Goal: Task Accomplishment & Management: Manage account settings

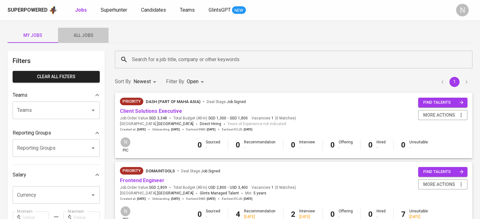
click at [99, 31] on button "All Jobs" at bounding box center [83, 35] width 50 height 15
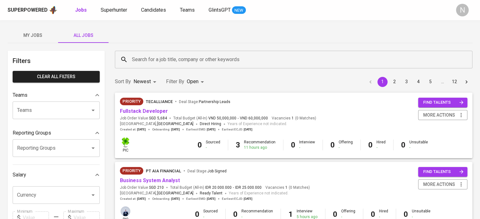
click at [151, 70] on div "Search for a job title, company or other keywords Search for a job title, compa…" at bounding box center [293, 59] width 365 height 25
click at [153, 64] on input "Search for a job title, company or other keywords" at bounding box center [295, 60] width 330 height 12
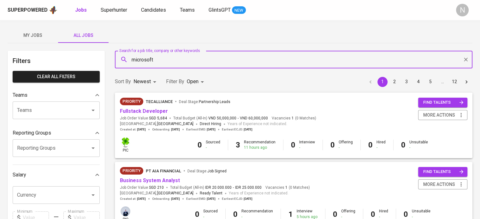
type input "microsoft"
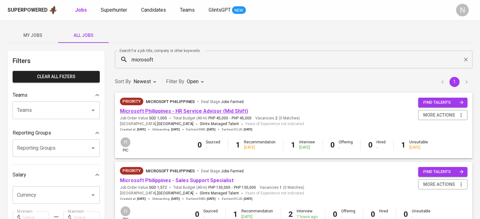
click at [192, 114] on link "Microsoft Philippines - HR Service Advisor (Mid Shift)" at bounding box center [184, 111] width 128 height 6
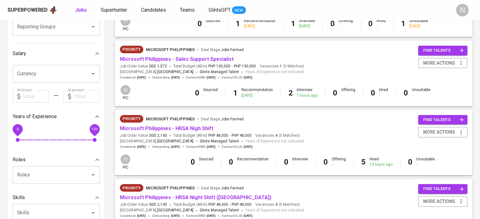
scroll to position [126, 0]
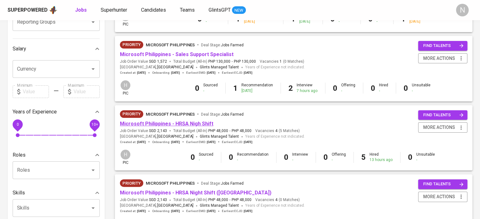
click at [176, 126] on link "Microsoft Philippines - HRSA Nigh Shift" at bounding box center [166, 124] width 93 height 6
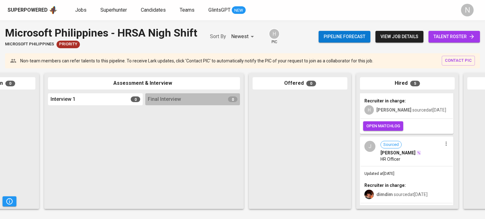
scroll to position [305, 0]
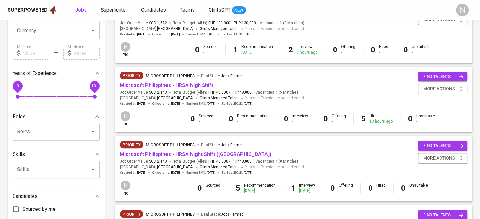
scroll to position [189, 0]
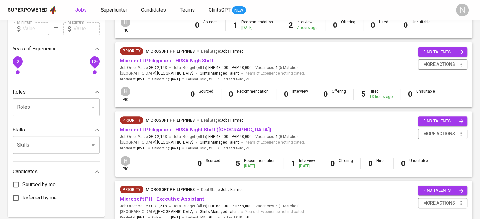
click at [193, 131] on link "Microsoft Philippines - HRSA Night Shift (Mexico)" at bounding box center [195, 130] width 151 height 6
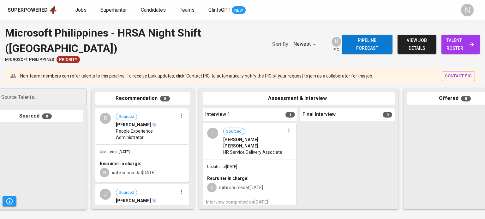
scroll to position [2, 0]
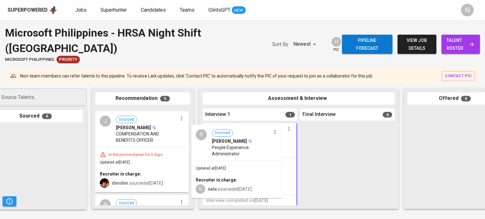
drag, startPoint x: 211, startPoint y: 149, endPoint x: 259, endPoint y: 158, distance: 49.2
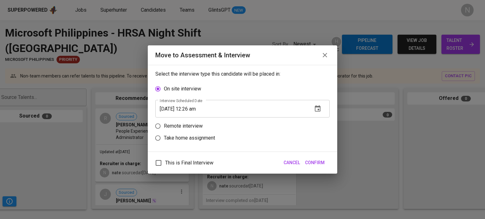
click at [182, 123] on p "Remote interview" at bounding box center [183, 126] width 39 height 8
click at [164, 123] on input "Remote interview" at bounding box center [158, 126] width 12 height 12
radio input "true"
click at [317, 120] on icon "button" at bounding box center [318, 121] width 8 height 8
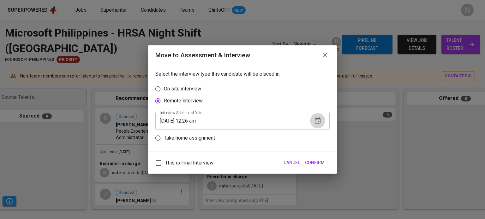
click at [316, 122] on icon "button" at bounding box center [318, 121] width 8 height 8
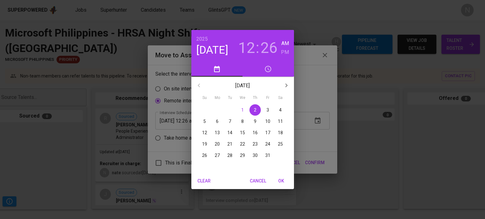
click at [251, 49] on h3 "12" at bounding box center [246, 48] width 17 height 18
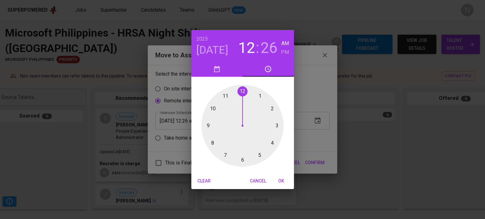
click at [224, 94] on div at bounding box center [242, 126] width 82 height 82
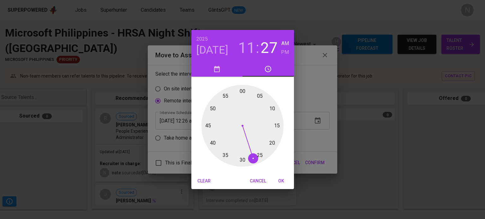
click at [253, 157] on div at bounding box center [242, 126] width 82 height 82
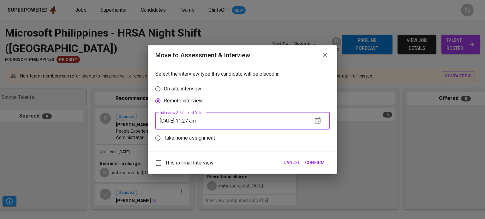
drag, startPoint x: 206, startPoint y: 122, endPoint x: 202, endPoint y: 122, distance: 4.1
click at [202, 122] on input "10/02/2025 11:27 am" at bounding box center [231, 121] width 152 height 18
type input "10/02/2025 11:27 pm"
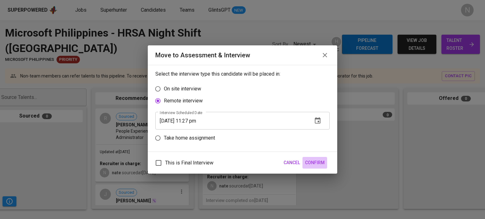
click at [311, 160] on span "Confirm" at bounding box center [315, 163] width 20 height 8
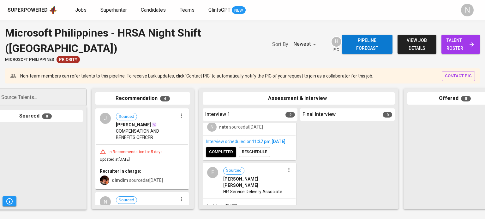
scroll to position [42, 0]
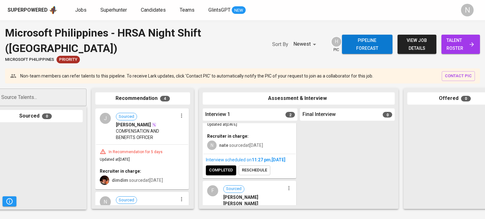
click at [227, 174] on span "completed" at bounding box center [221, 170] width 24 height 7
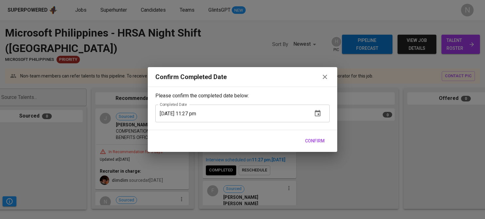
click at [325, 77] on icon "button" at bounding box center [324, 77] width 4 height 4
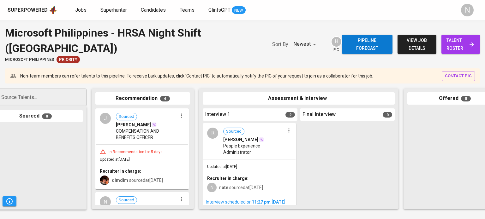
scroll to position [0, 0]
click at [286, 132] on icon "button" at bounding box center [289, 130] width 6 height 6
click at [297, 151] on li "Undo Interview 1 Scheduled" at bounding box center [311, 151] width 58 height 9
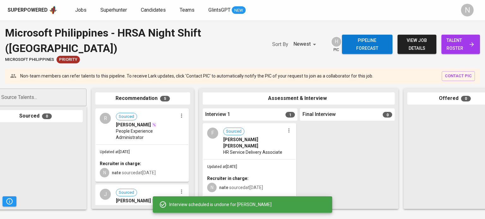
scroll to position [2, 0]
